Goal: Transaction & Acquisition: Purchase product/service

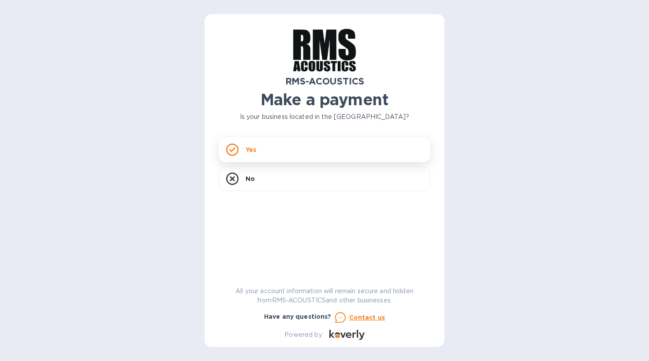
click at [234, 150] on icon at bounding box center [232, 150] width 6 height 5
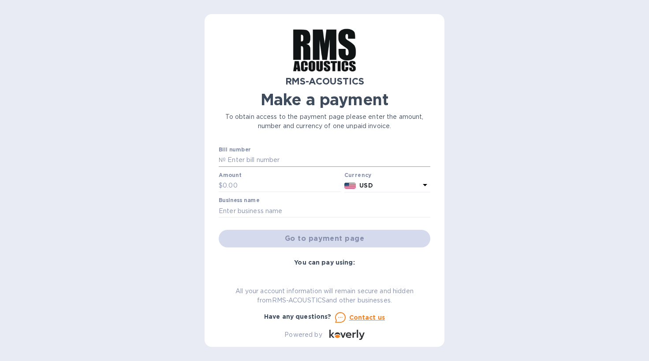
click at [314, 159] on input "text" at bounding box center [328, 160] width 205 height 13
paste input "543"
type input "543"
click at [265, 185] on input "text" at bounding box center [282, 185] width 118 height 13
type input "1,600"
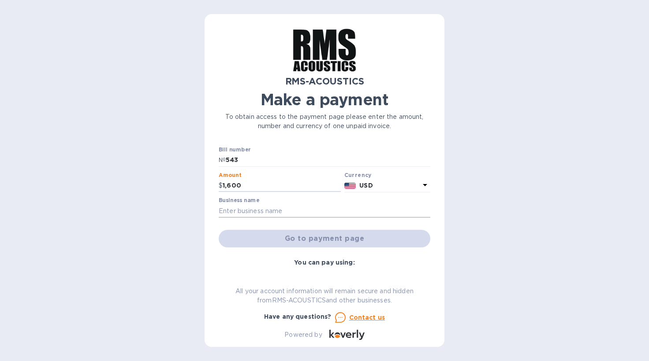
click at [266, 208] on input "text" at bounding box center [325, 211] width 212 height 13
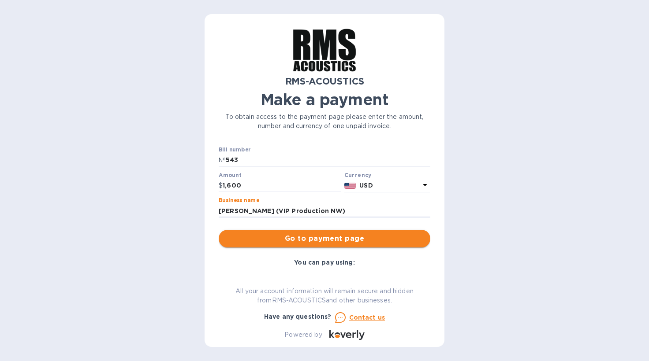
type input "[PERSON_NAME] (VIP Production NW)"
click at [355, 239] on span "Go to payment page" at bounding box center [324, 239] width 197 height 11
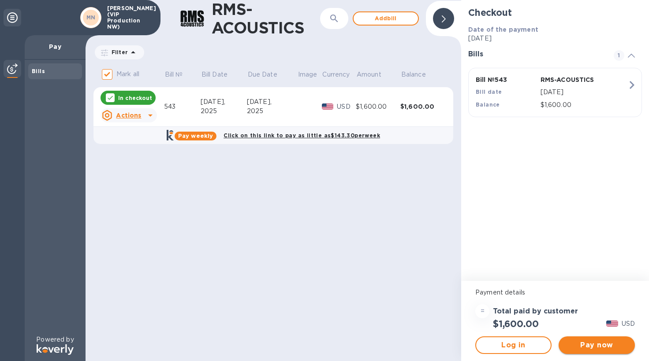
click at [600, 348] on span "Pay now" at bounding box center [597, 345] width 62 height 11
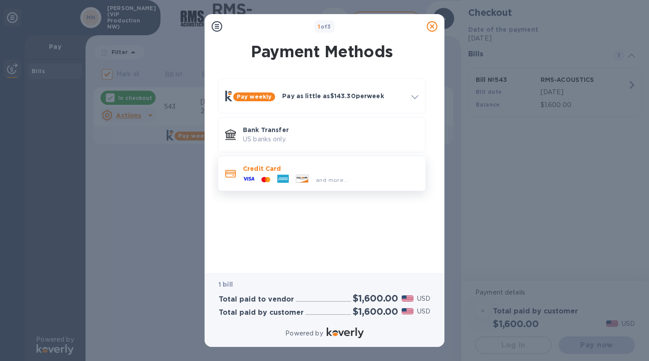
click at [330, 178] on span "and more..." at bounding box center [332, 180] width 32 height 7
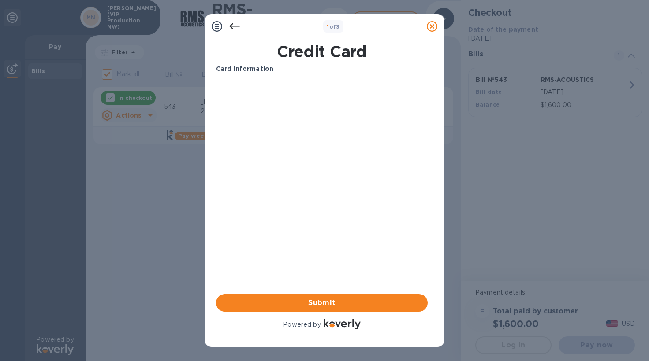
click at [234, 28] on icon at bounding box center [234, 26] width 11 height 11
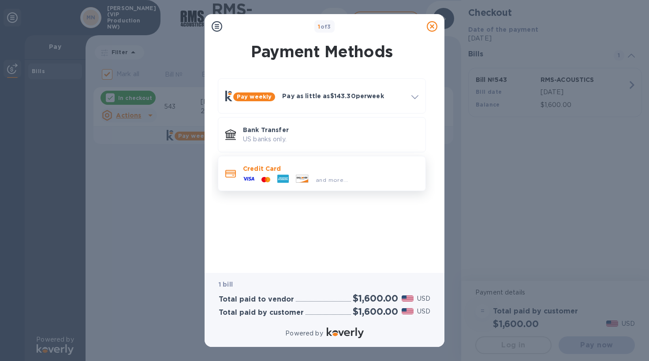
click at [351, 174] on div "and more..." at bounding box center [330, 178] width 175 height 10
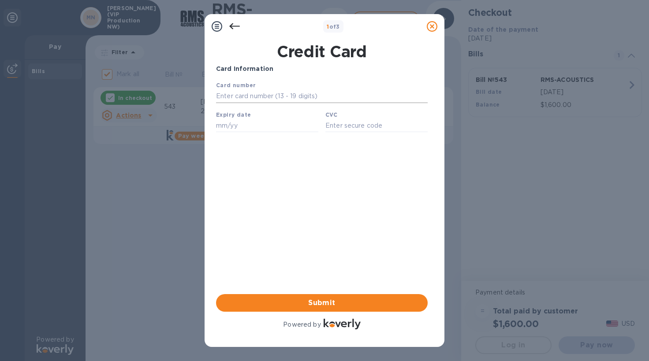
click at [301, 97] on input "text" at bounding box center [322, 96] width 212 height 13
type input "[CREDIT_CARD_NUMBER]"
click at [278, 126] on input "text" at bounding box center [267, 125] width 102 height 13
type input "11/26"
click at [371, 127] on input "text" at bounding box center [376, 125] width 102 height 13
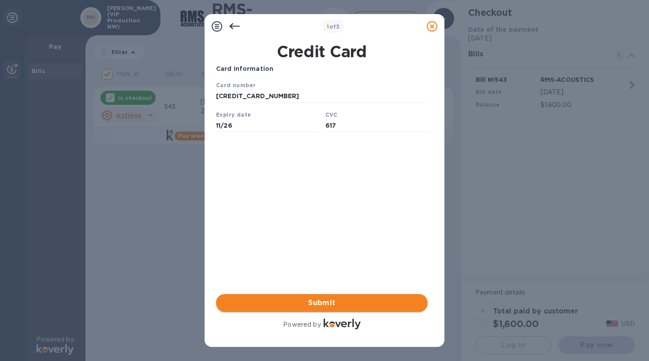
type input "617"
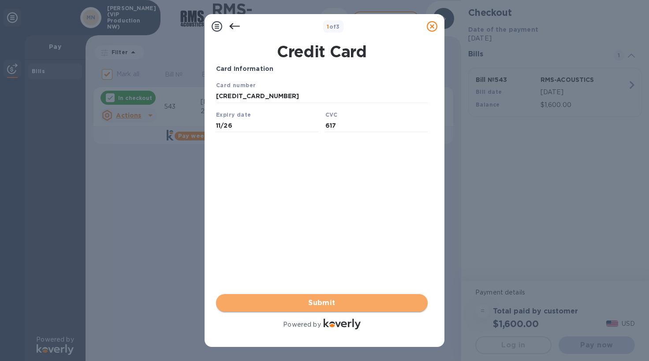
click at [347, 301] on span "Submit" at bounding box center [321, 303] width 197 height 11
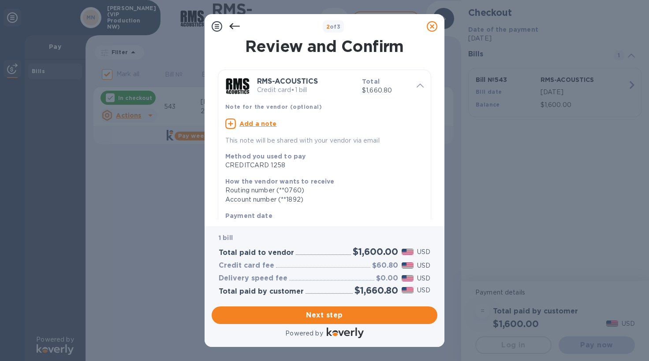
click at [233, 25] on icon at bounding box center [234, 26] width 11 height 11
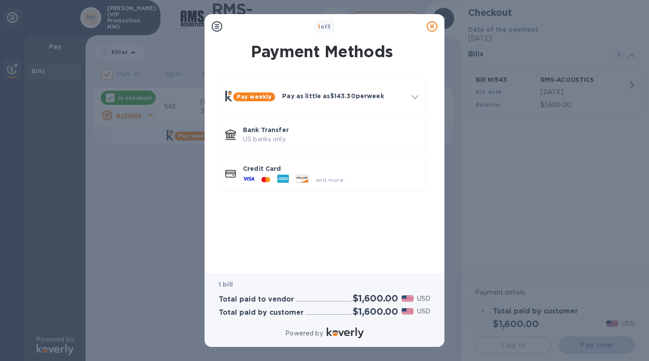
click at [432, 26] on icon at bounding box center [432, 26] width 11 height 11
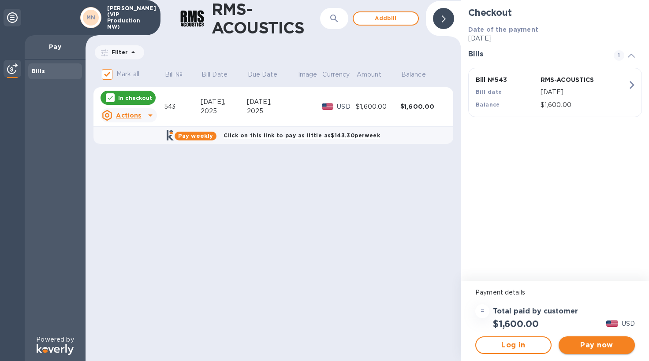
click at [597, 341] on span "Pay now" at bounding box center [597, 345] width 62 height 11
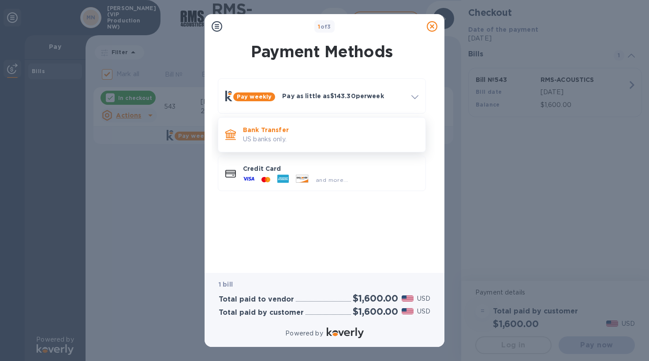
click at [334, 131] on p "Bank Transfer" at bounding box center [330, 130] width 175 height 9
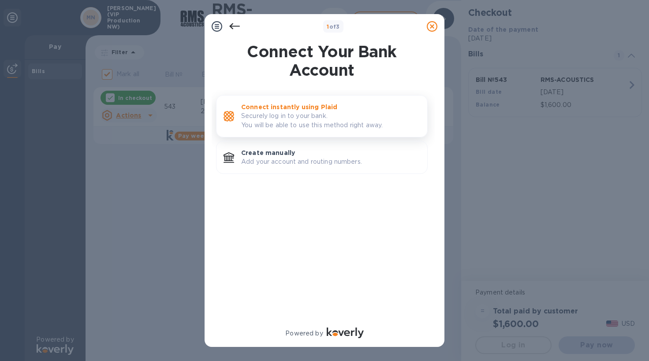
click at [336, 120] on p "Securely log in to your bank. You will be able to use this method right away." at bounding box center [330, 121] width 179 height 19
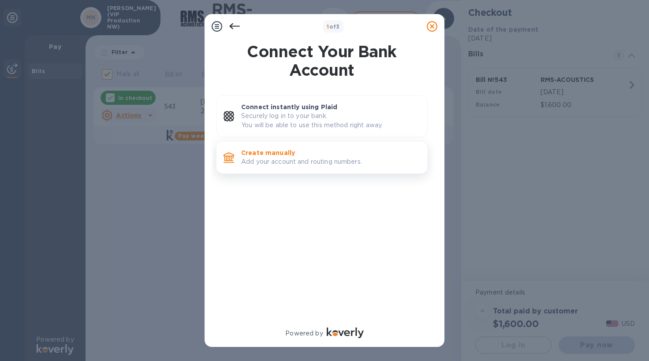
click at [308, 157] on p "Create manually" at bounding box center [330, 153] width 179 height 9
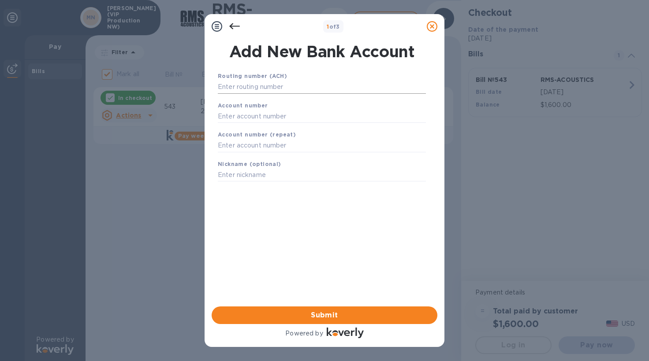
click at [298, 87] on input "text" at bounding box center [322, 87] width 208 height 13
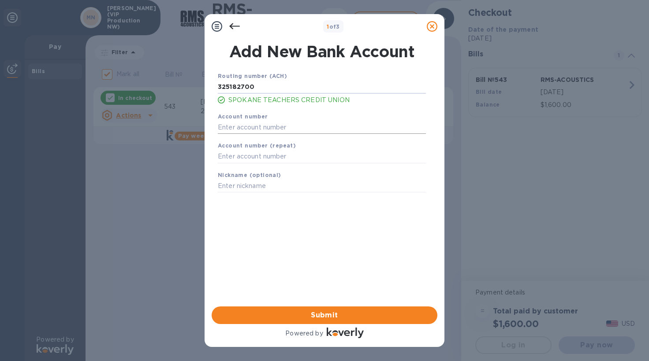
type input "325182700"
click at [285, 125] on input "text" at bounding box center [322, 127] width 208 height 13
type input "2000367108"
click at [283, 158] on input "text" at bounding box center [322, 156] width 208 height 13
type input "2000367108"
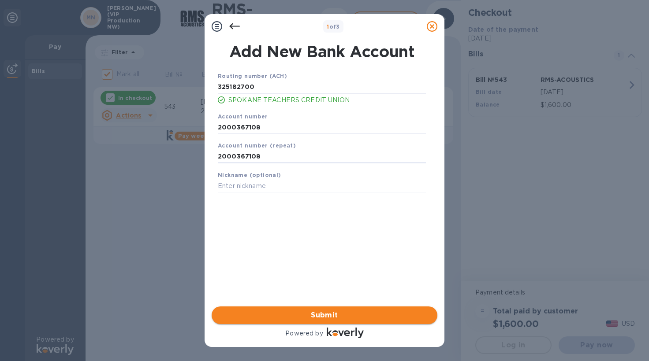
click at [306, 316] on span "Submit" at bounding box center [325, 315] width 212 height 11
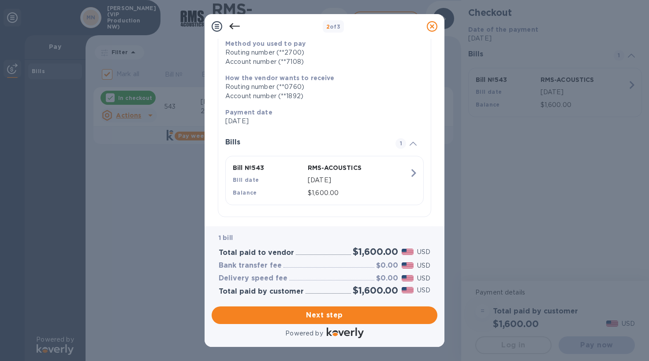
scroll to position [132, 0]
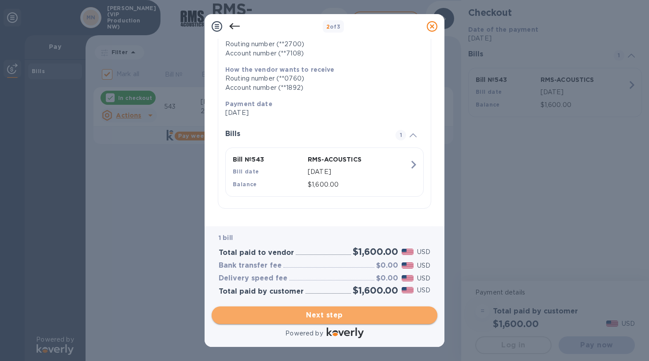
click at [341, 310] on span "Next step" at bounding box center [325, 315] width 212 height 11
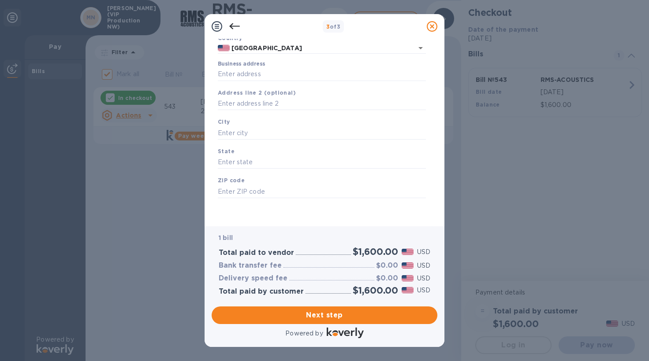
scroll to position [0, 0]
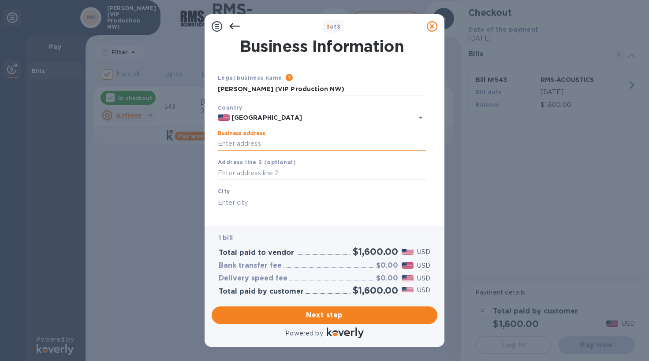
click at [319, 144] on input "Business address" at bounding box center [322, 144] width 208 height 13
type input "North Madelia"
type input "[GEOGRAPHIC_DATA]"
type input "WA"
type input "99217"
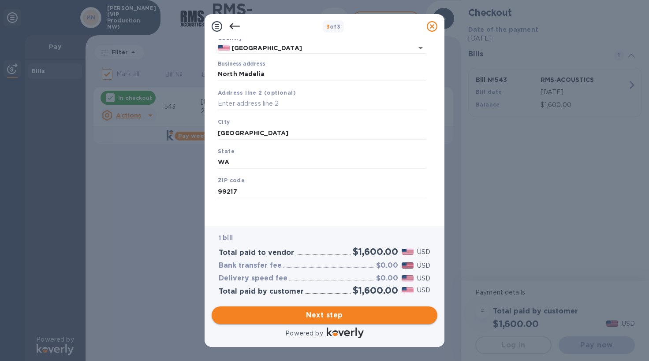
click at [320, 310] on span "Next step" at bounding box center [325, 315] width 212 height 11
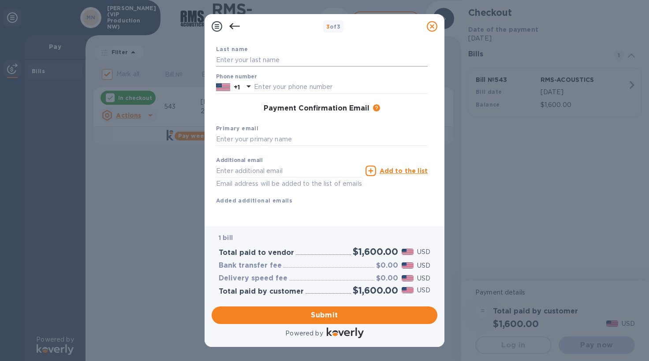
click at [299, 64] on input "text" at bounding box center [322, 59] width 212 height 13
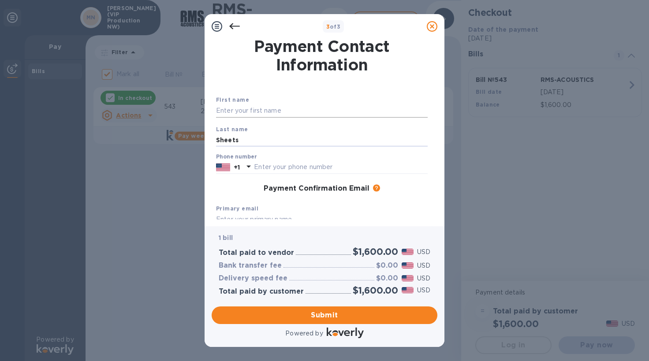
type input "Sheets"
click at [239, 108] on input "text" at bounding box center [322, 110] width 212 height 13
type input "Micah"
click at [271, 169] on input "text" at bounding box center [341, 167] width 174 height 13
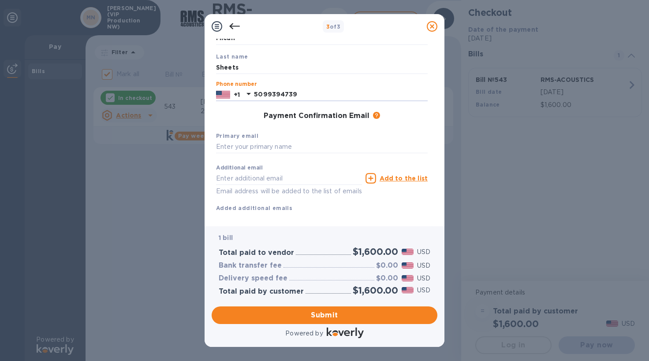
scroll to position [80, 0]
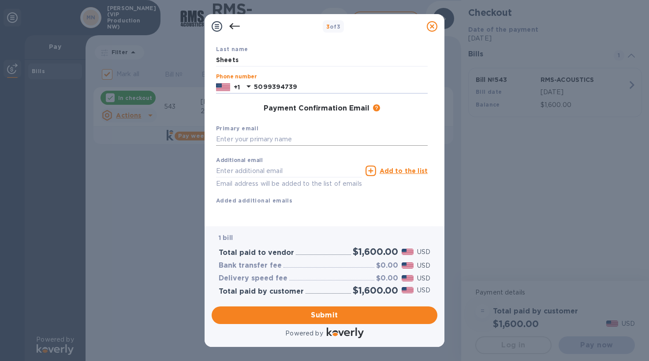
type input "5099394739"
click at [278, 141] on input "text" at bounding box center [322, 139] width 212 height 13
type input "[EMAIL_ADDRESS][DOMAIN_NAME]"
click at [330, 314] on span "Submit" at bounding box center [325, 315] width 212 height 11
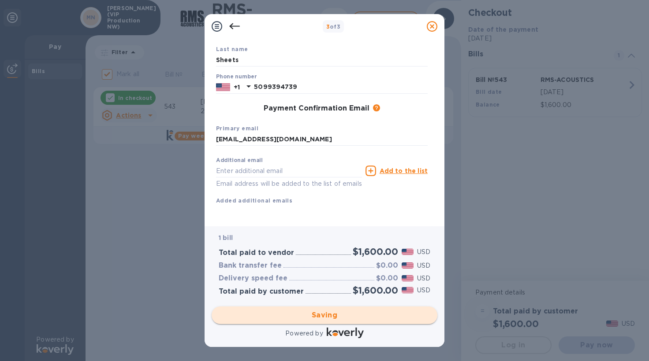
checkbox input "false"
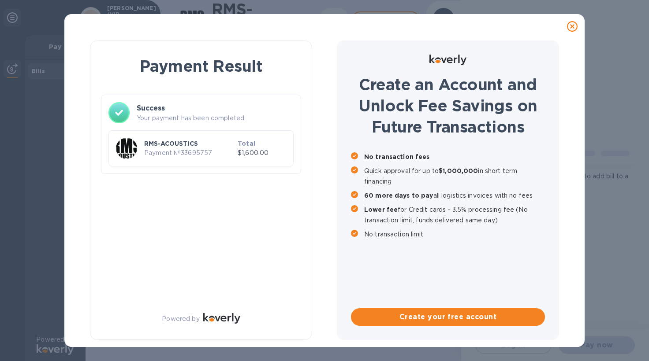
scroll to position [0, 0]
click at [574, 26] on icon at bounding box center [572, 26] width 11 height 11
